Goal: Task Accomplishment & Management: Manage account settings

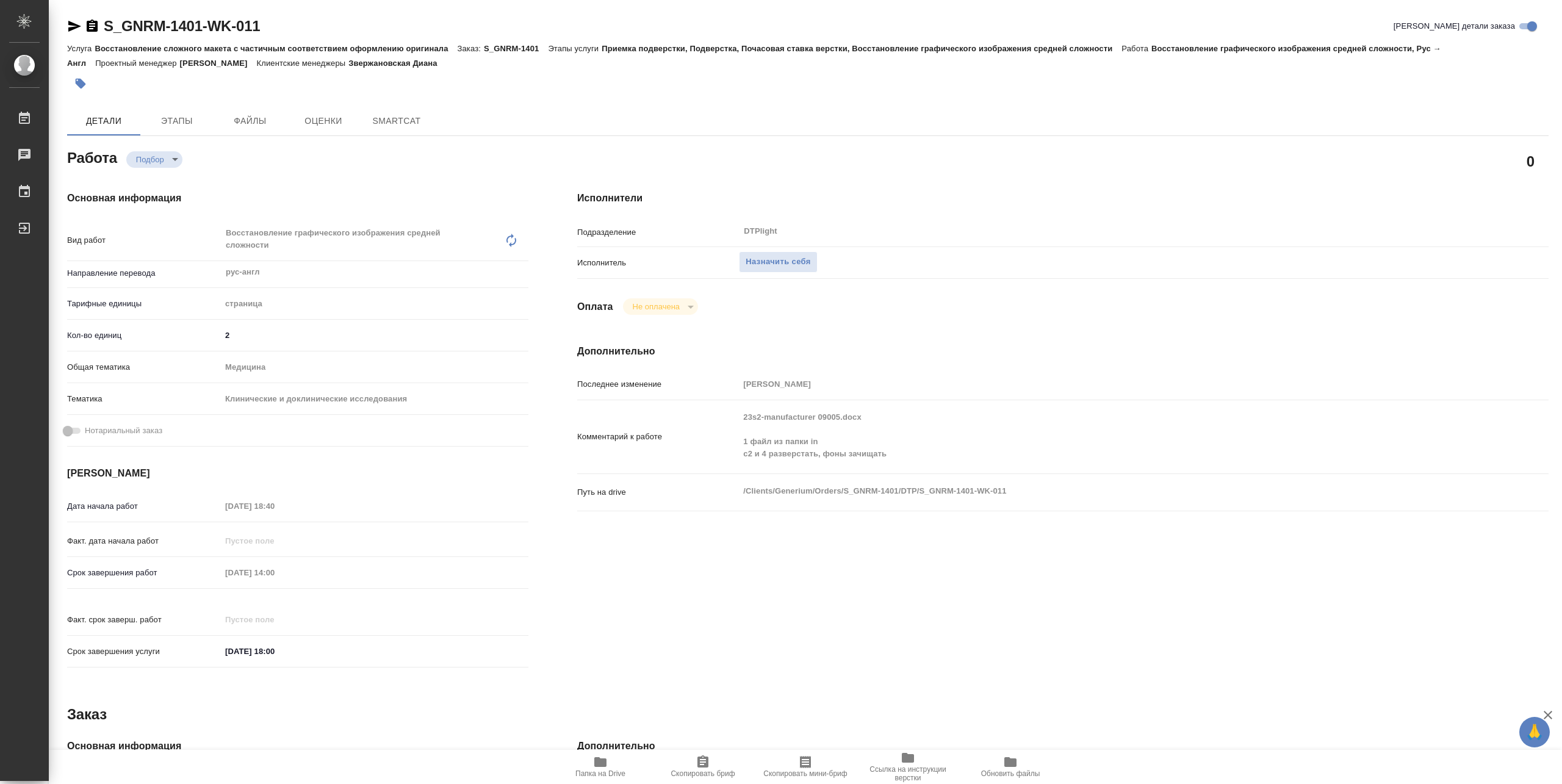
type textarea "x"
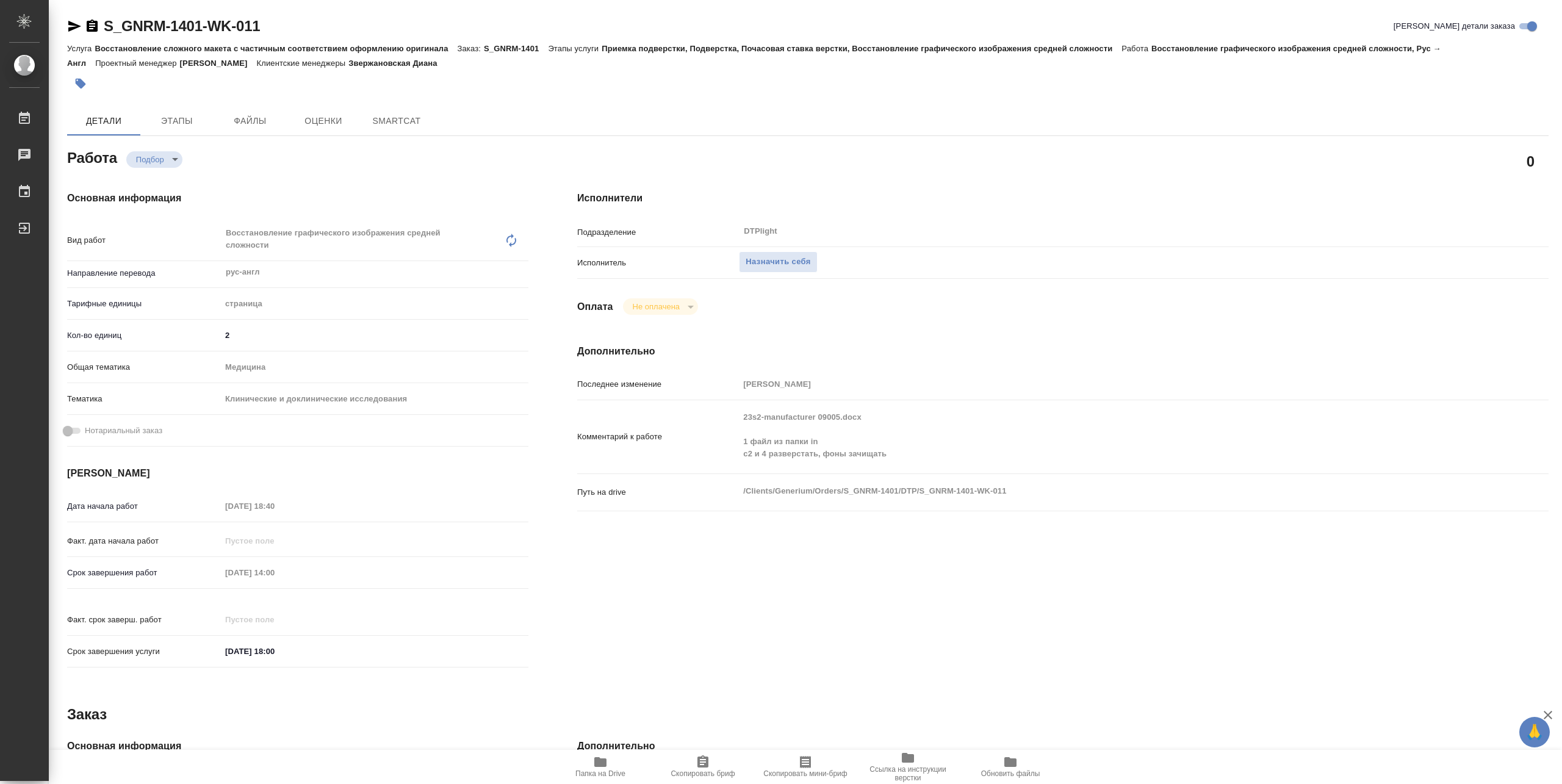
type textarea "x"
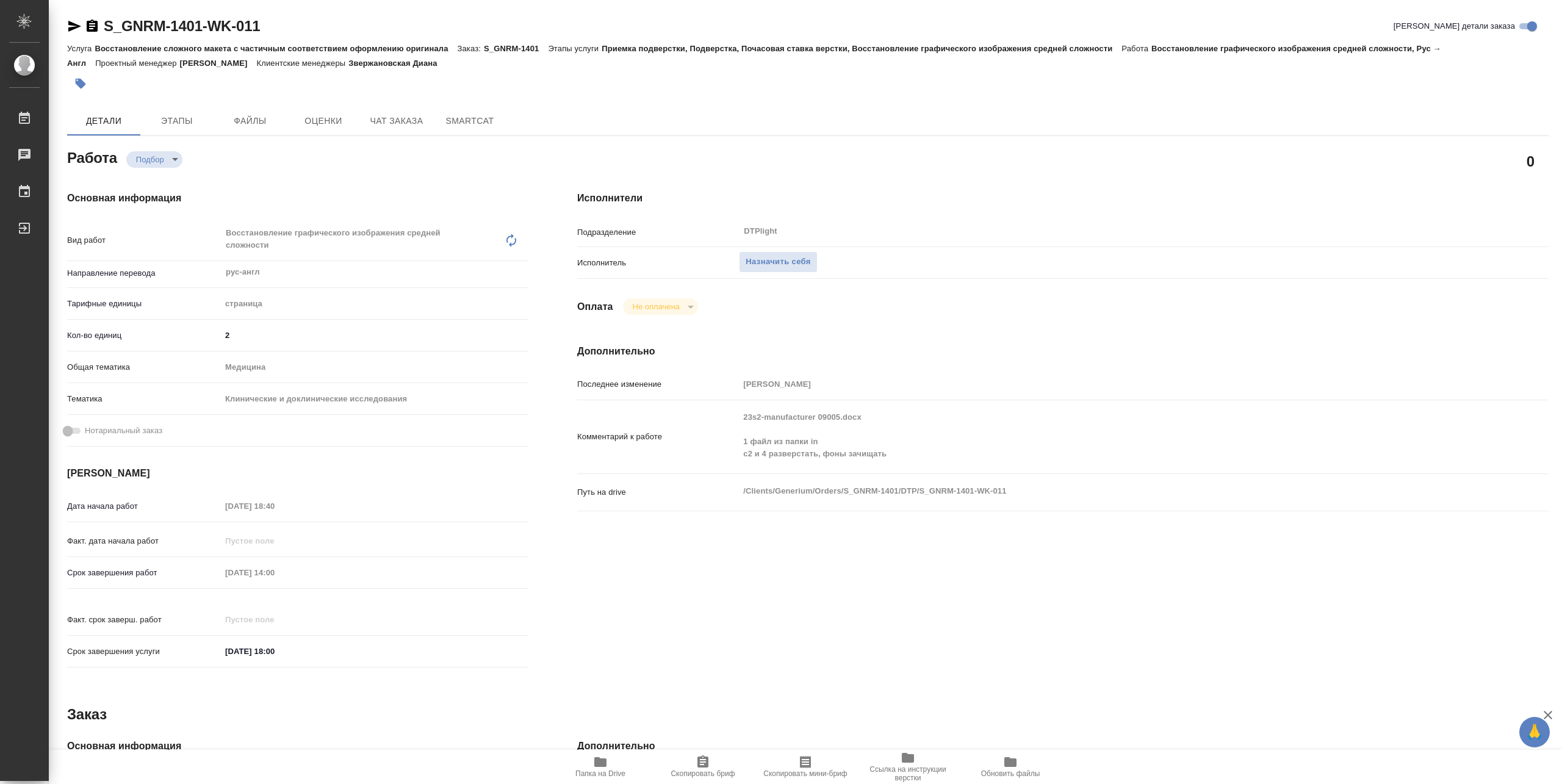
type textarea "x"
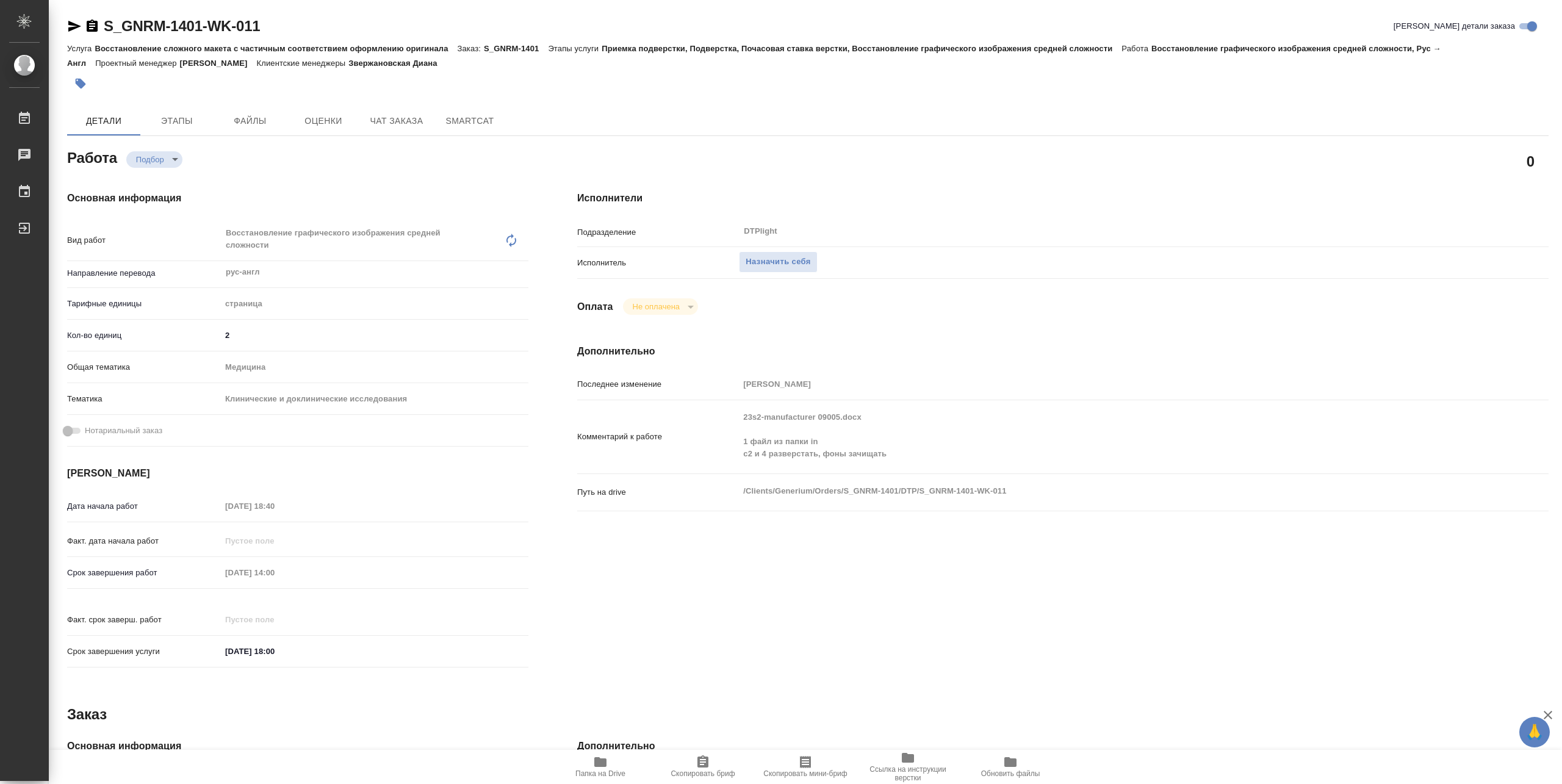
type textarea "x"
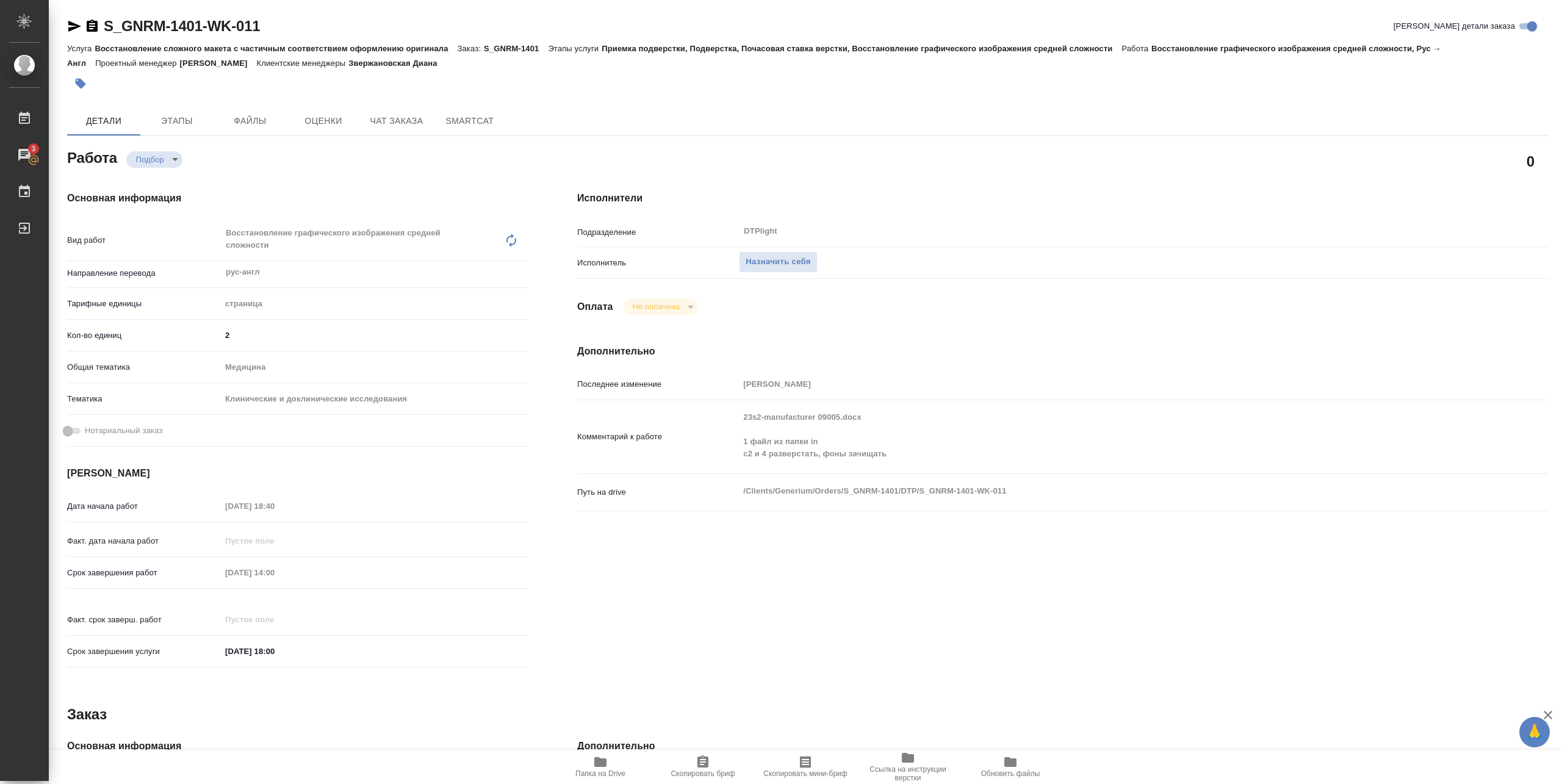
click at [607, 769] on span "Папка на Drive" at bounding box center [600, 774] width 50 height 9
type textarea "x"
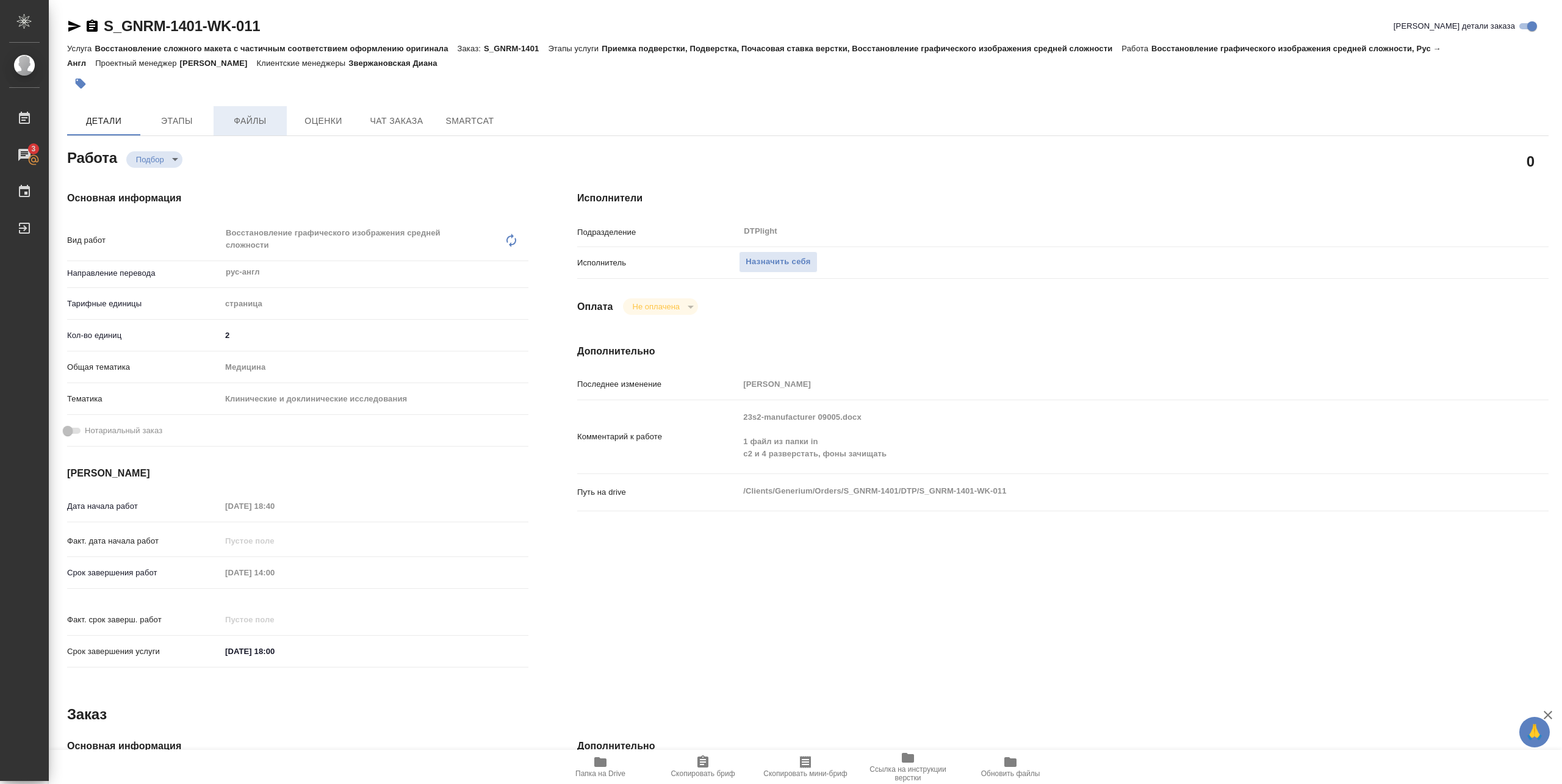
type textarea "x"
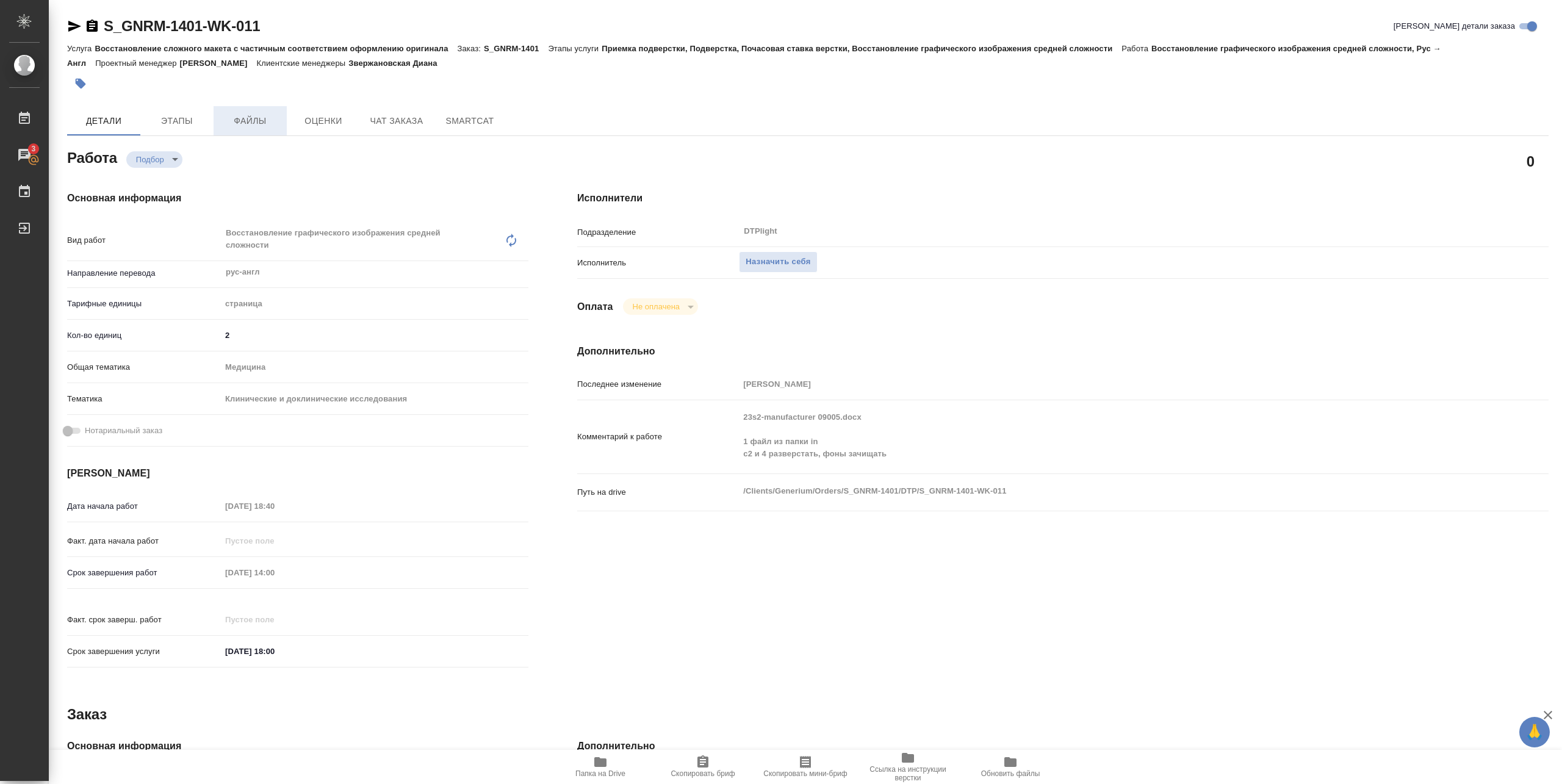
type textarea "x"
click at [781, 261] on span "Назначить себя" at bounding box center [778, 262] width 65 height 14
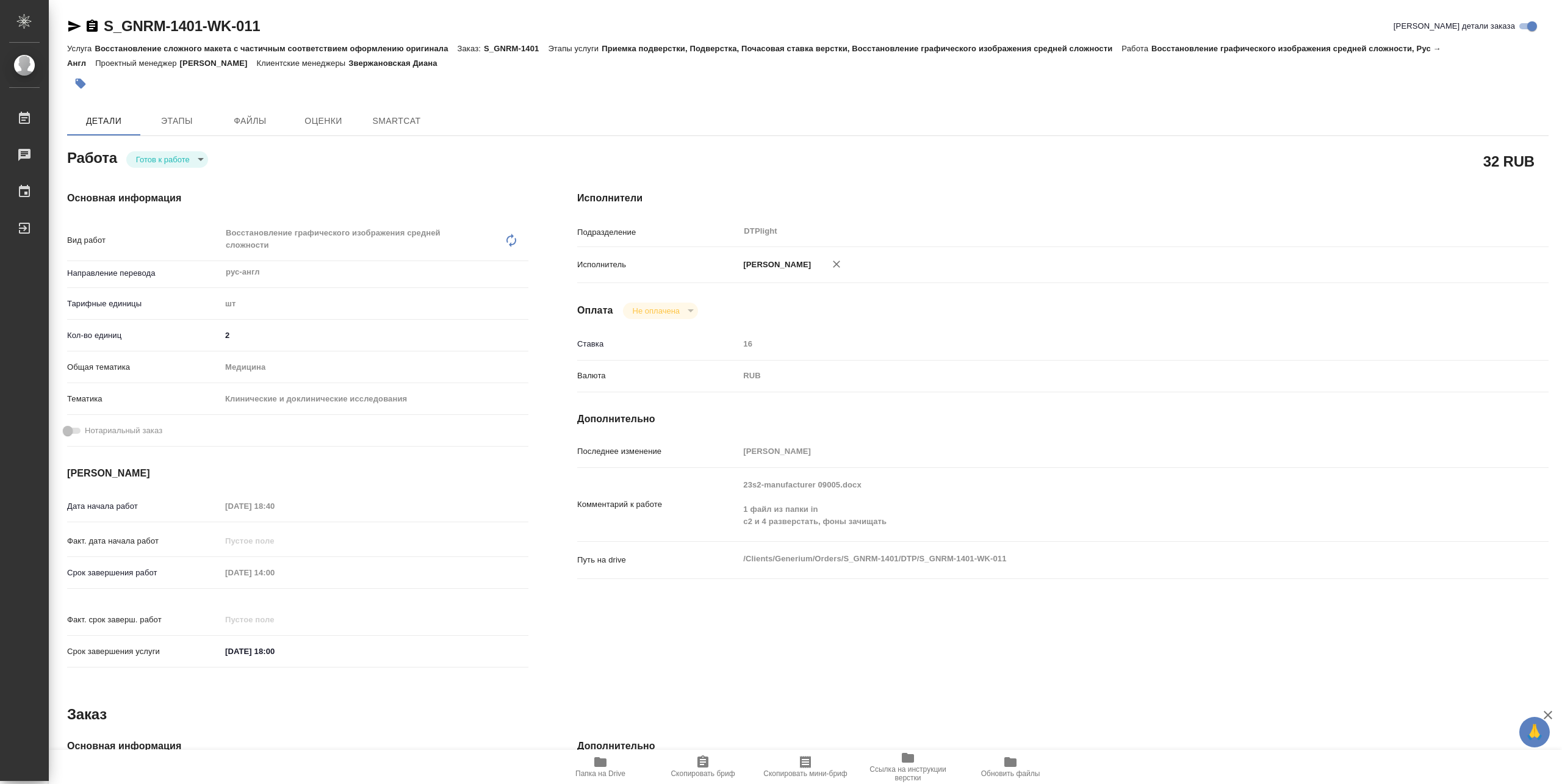
type textarea "x"
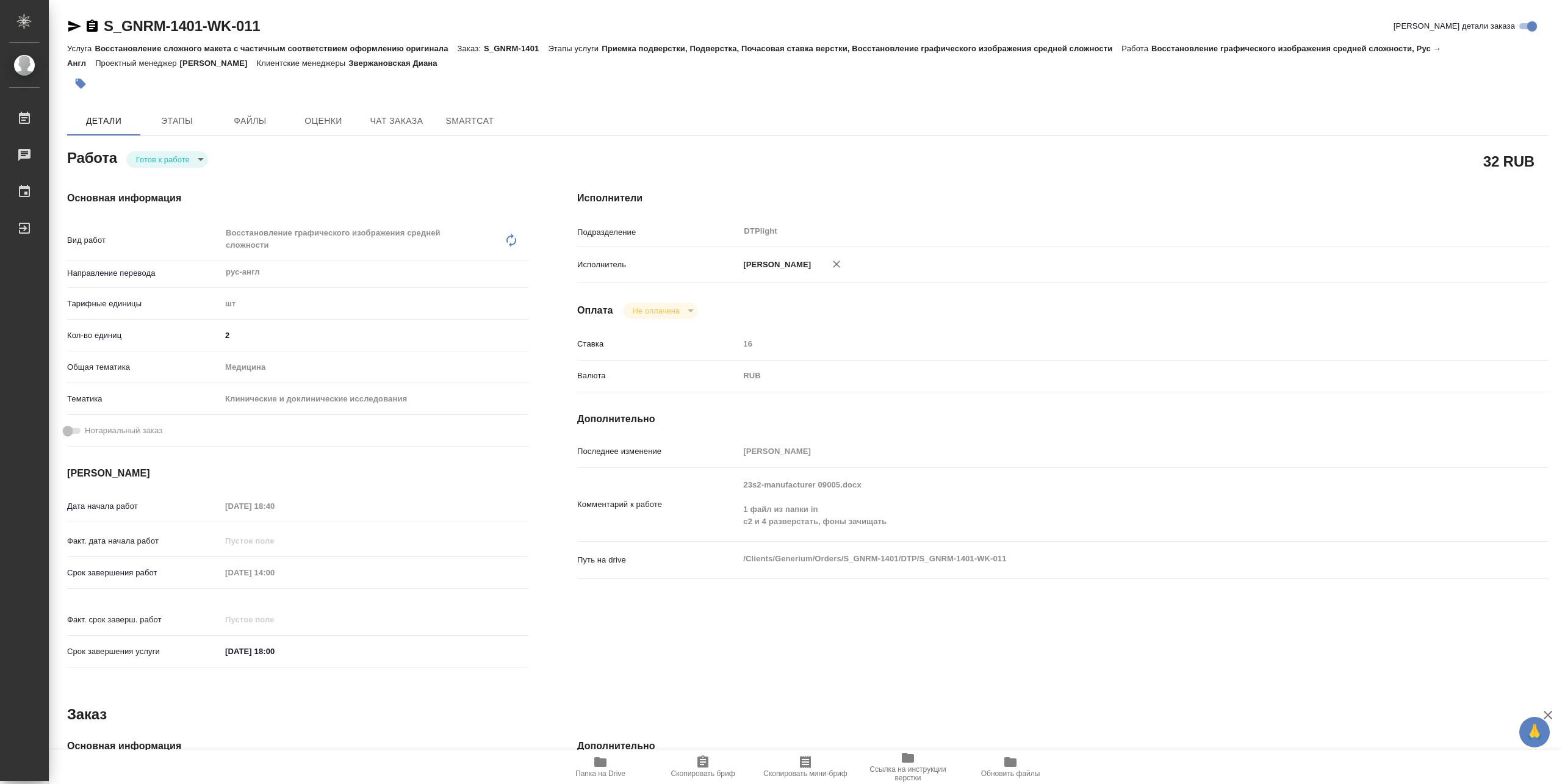
type textarea "x"
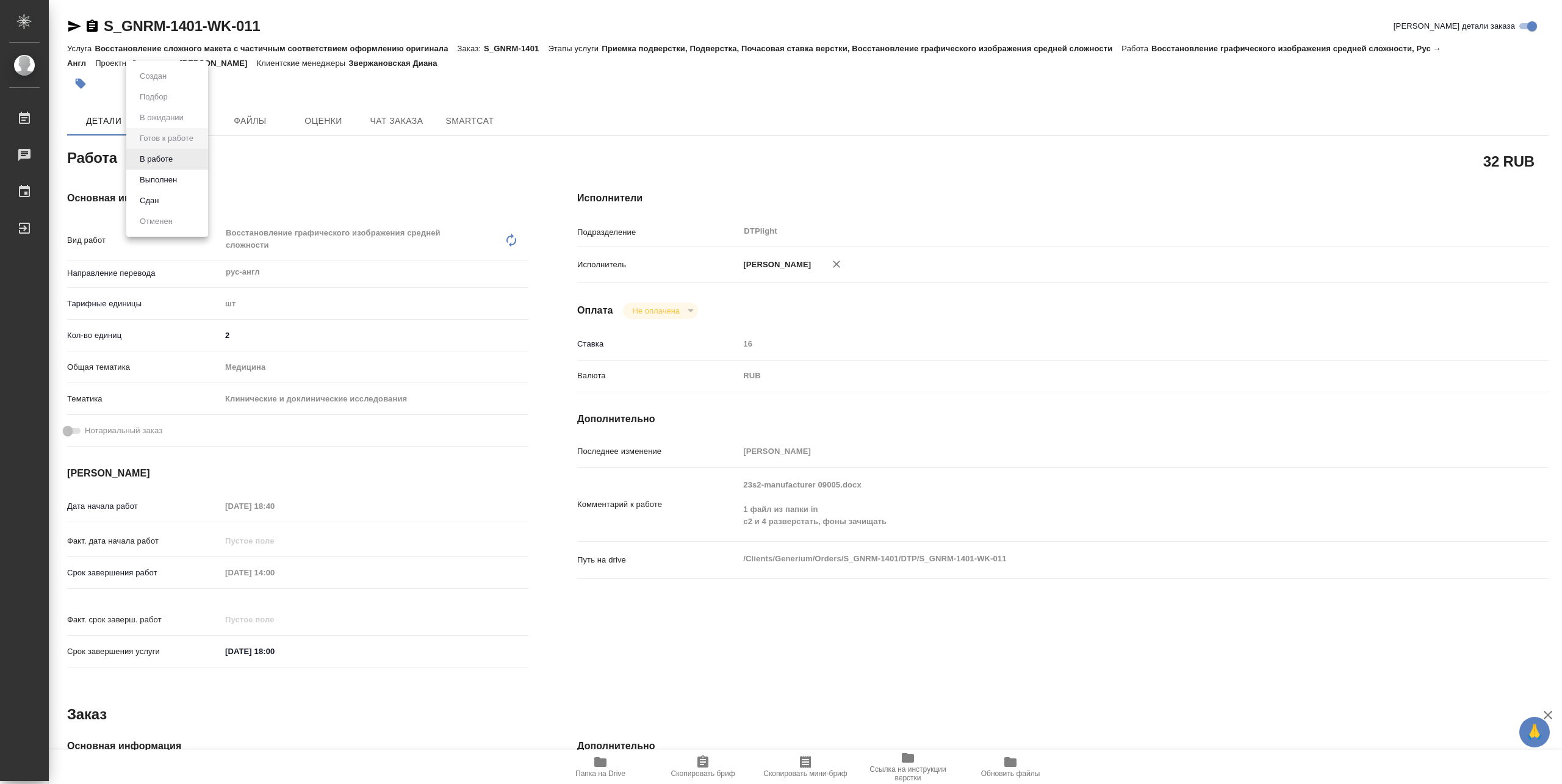
click at [175, 161] on body "🙏 .cls-1 fill:#fff; AWATERA [PERSON_NAME] Работы Чаты График Выйти S_GNRM-1401-…" at bounding box center [781, 392] width 1562 height 784
type textarea "x"
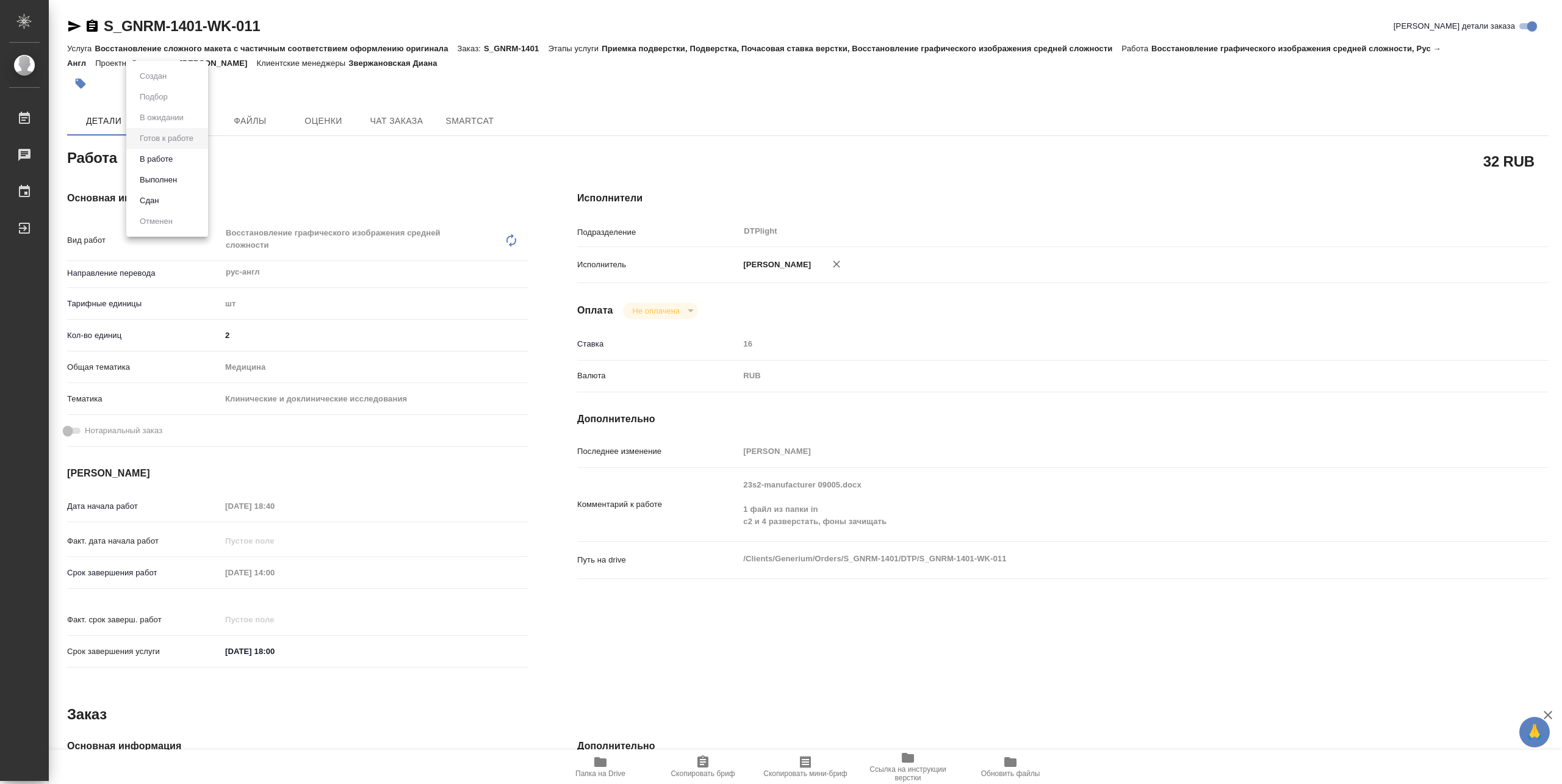
type textarea "x"
click at [175, 159] on button "В работе" at bounding box center [156, 159] width 40 height 13
type textarea "x"
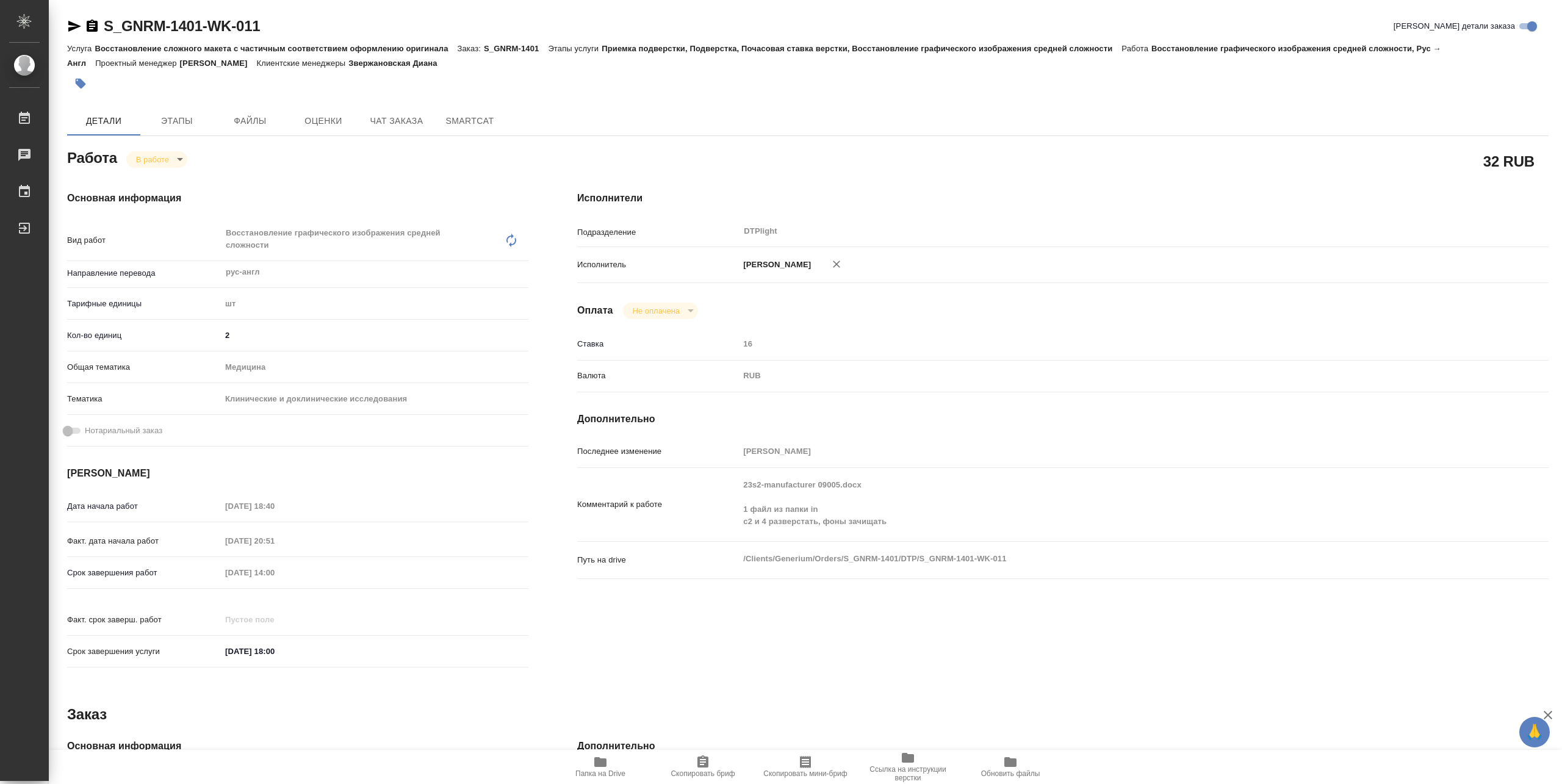
type textarea "x"
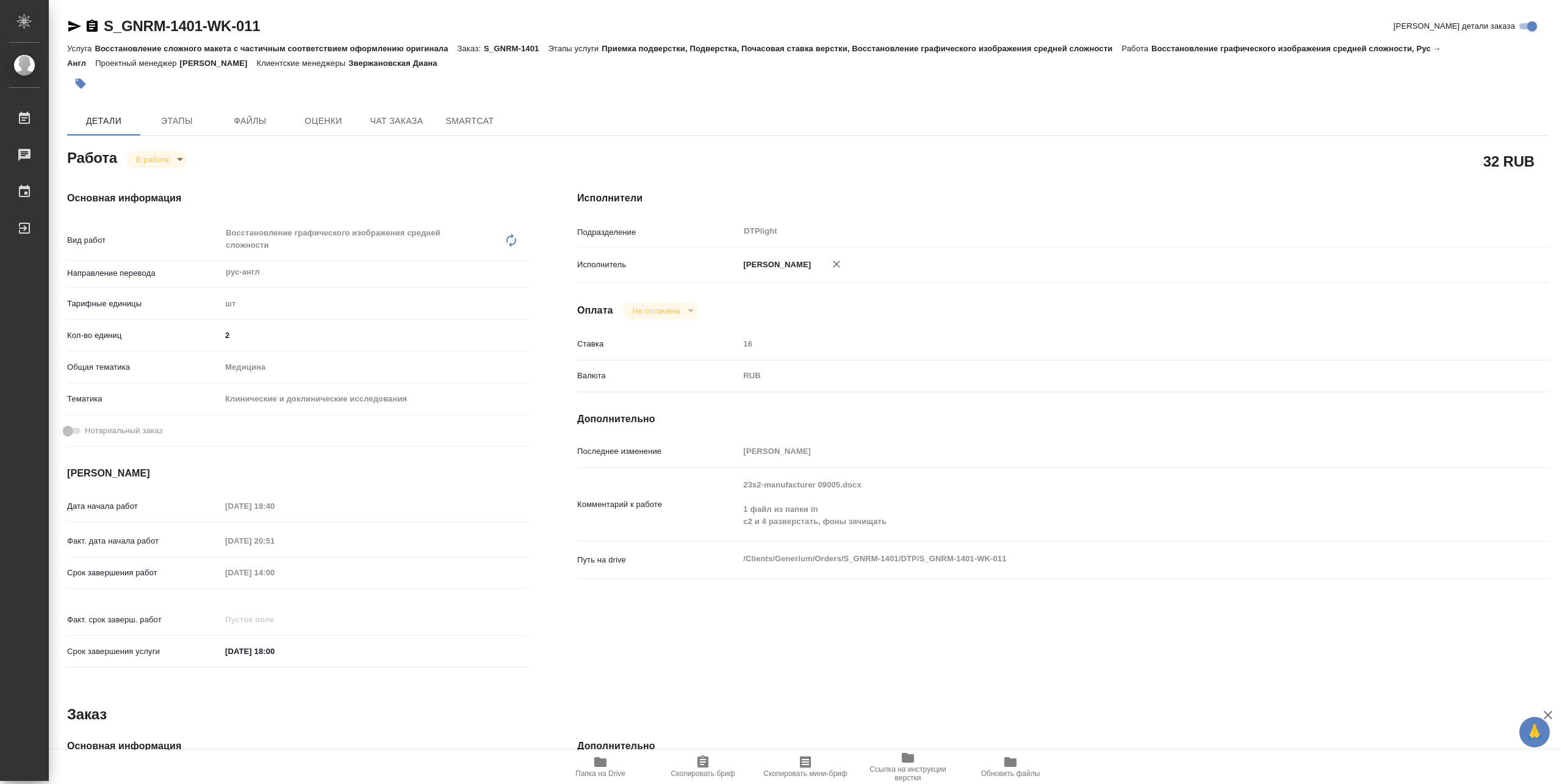
type textarea "x"
click at [74, 31] on icon "button" at bounding box center [74, 26] width 15 height 15
